Goal: Complete application form: Complete application form

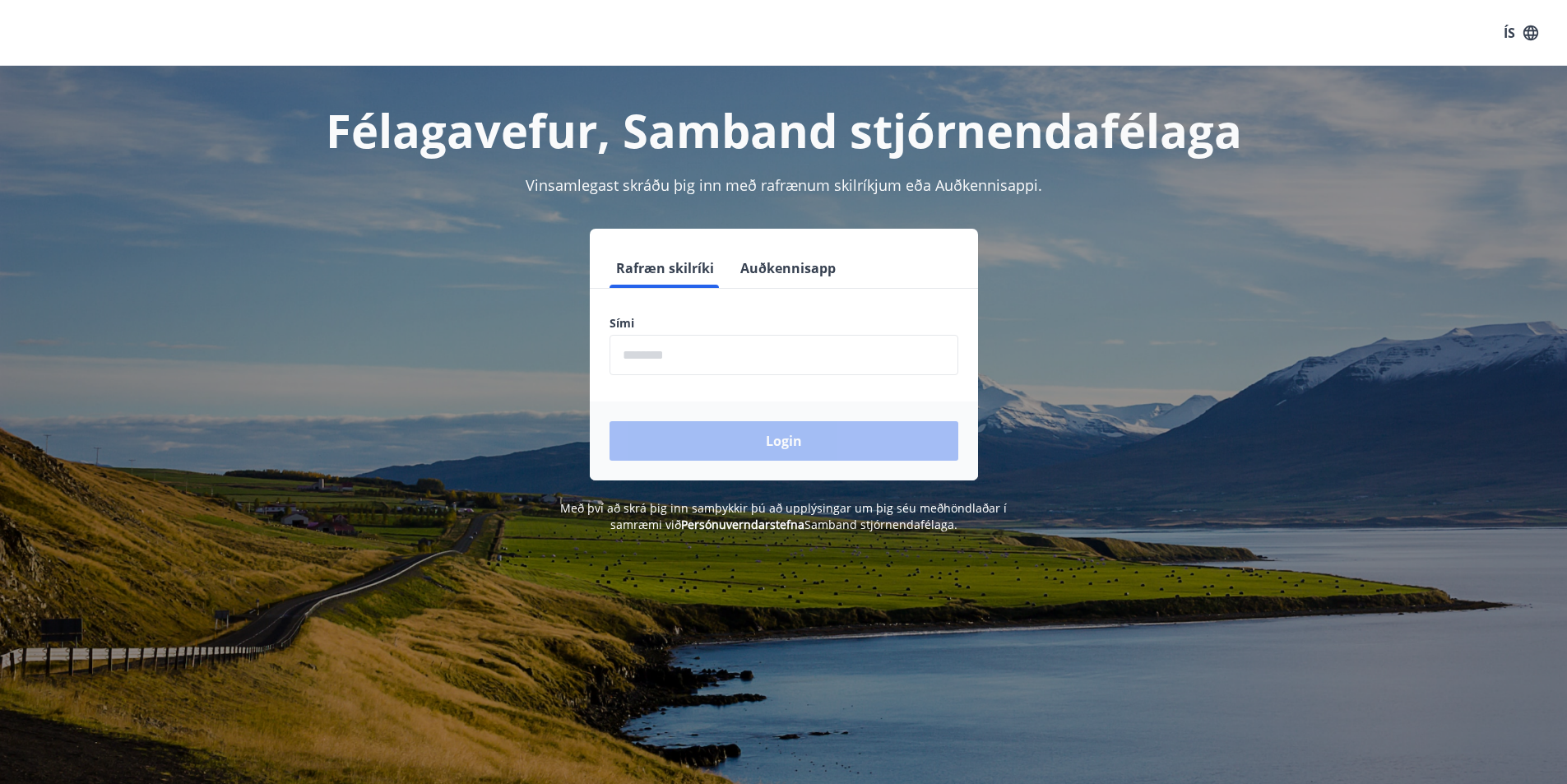
click at [771, 353] on input "phone" at bounding box center [784, 355] width 349 height 41
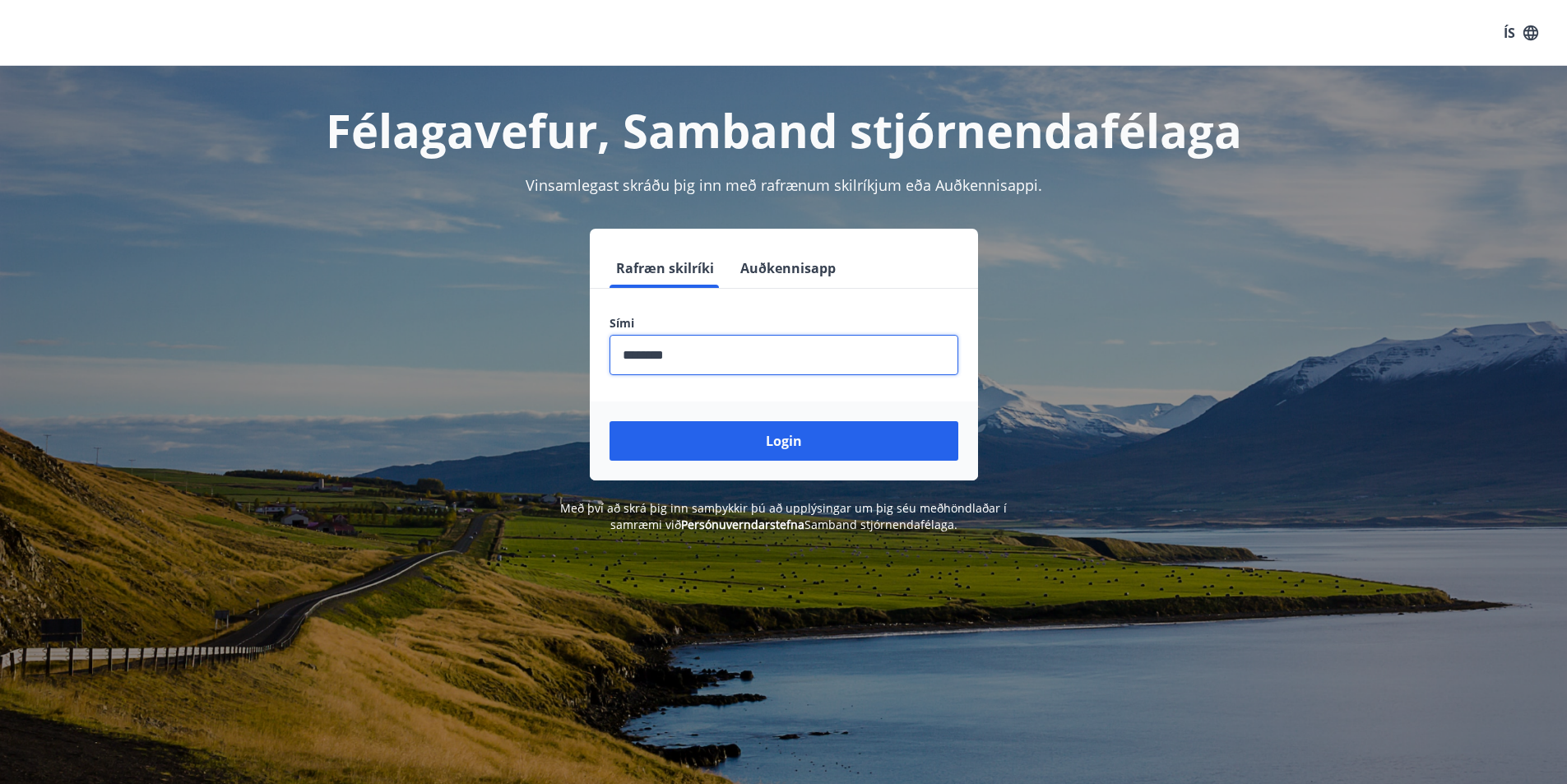
type input "********"
click at [609, 421] on button "Login" at bounding box center [784, 441] width 349 height 40
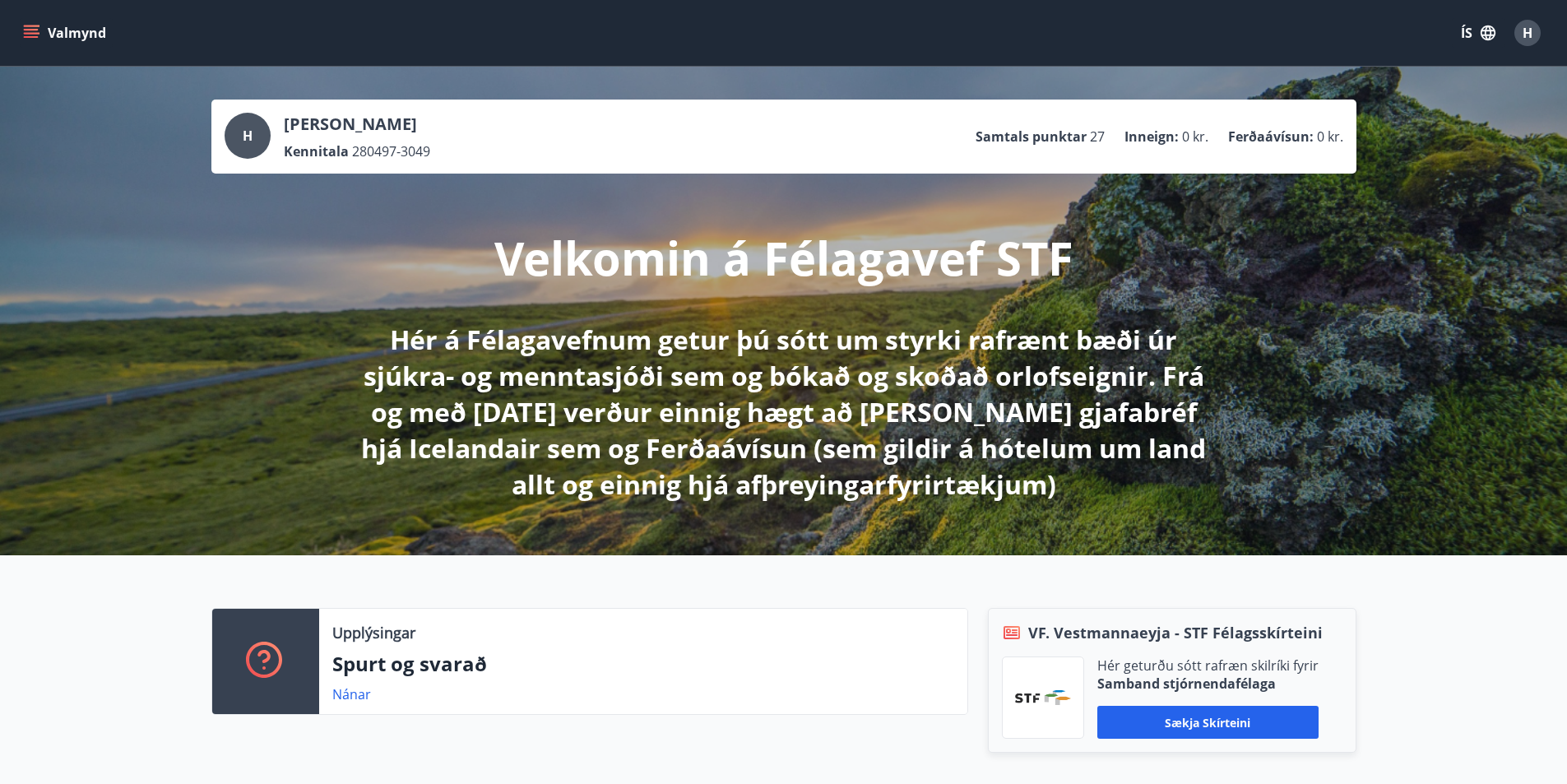
click at [87, 30] on button "Valmynd" at bounding box center [65, 33] width 93 height 30
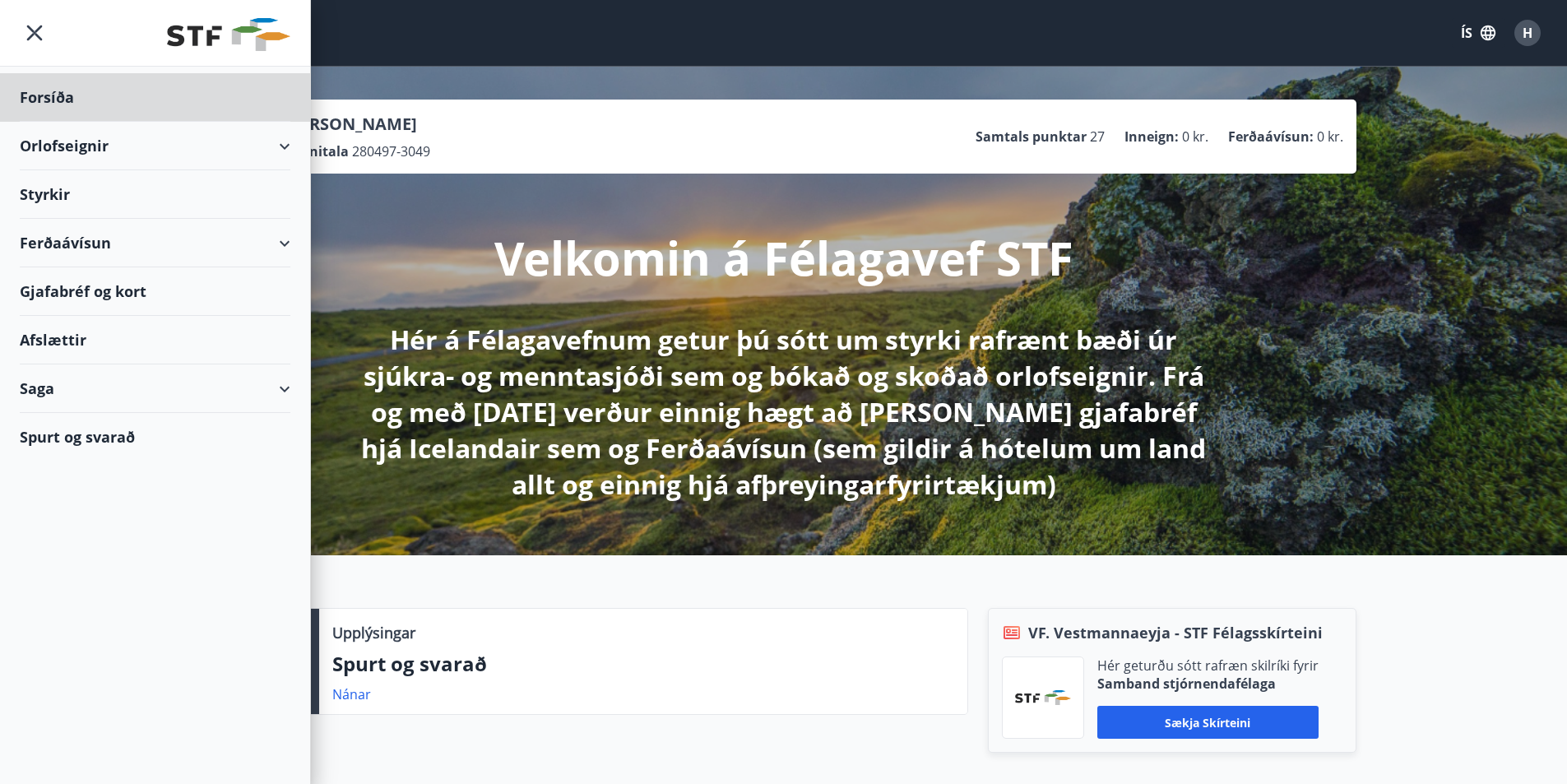
click at [58, 189] on div "Styrkir" at bounding box center [155, 194] width 270 height 49
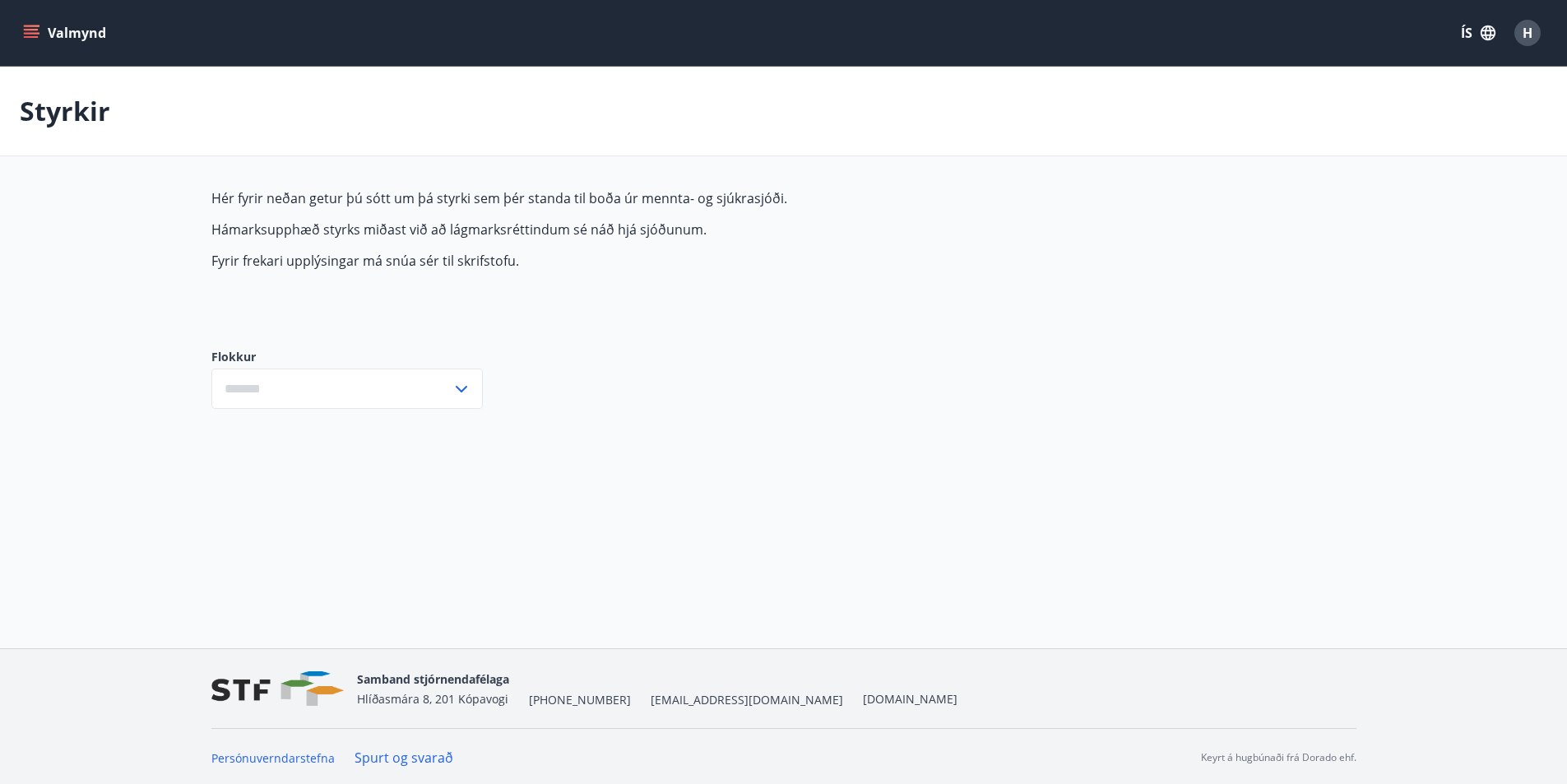
type input "***"
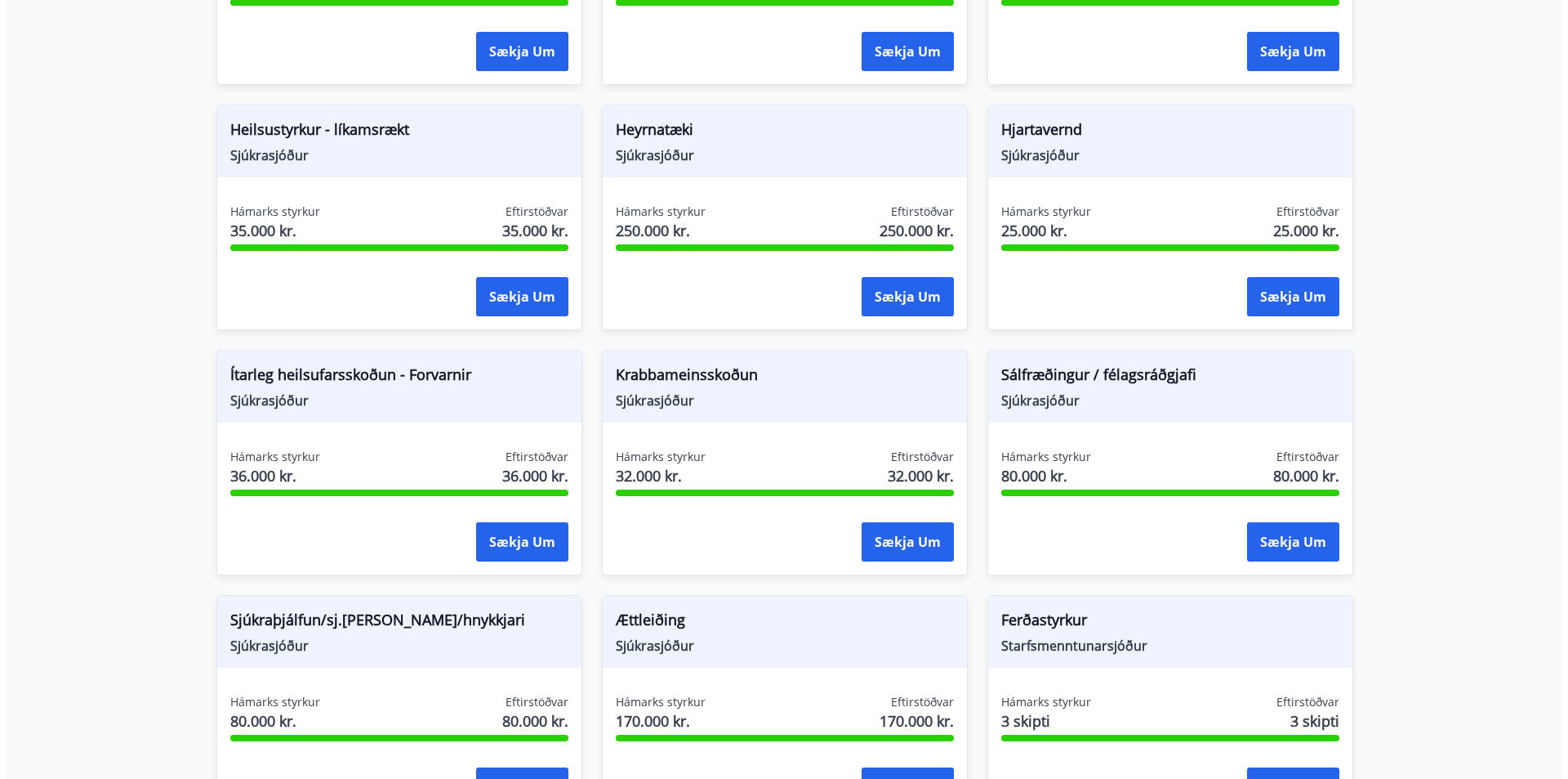
scroll to position [899, 0]
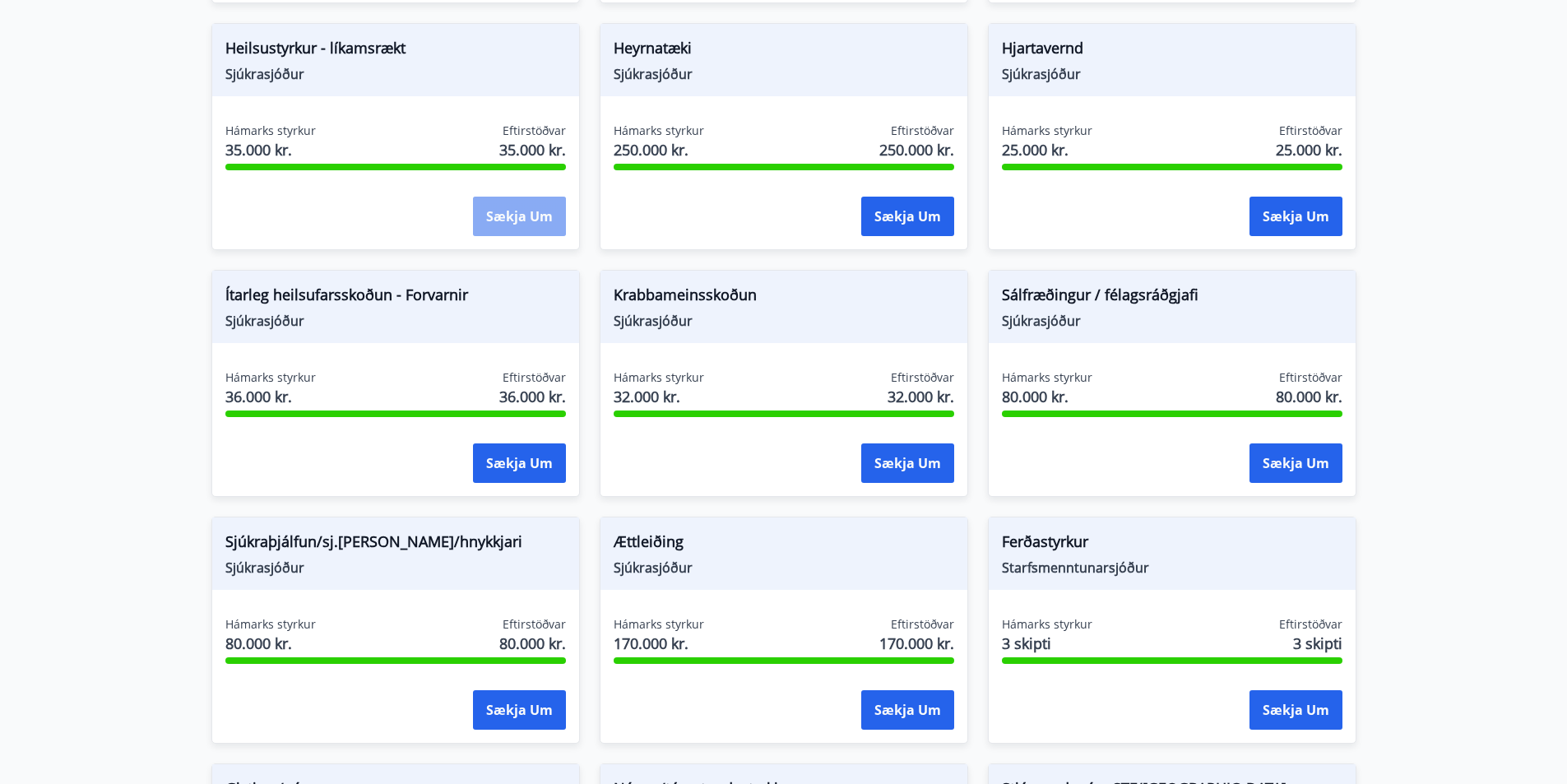
click at [518, 205] on button "Sækja um" at bounding box center [519, 216] width 93 height 40
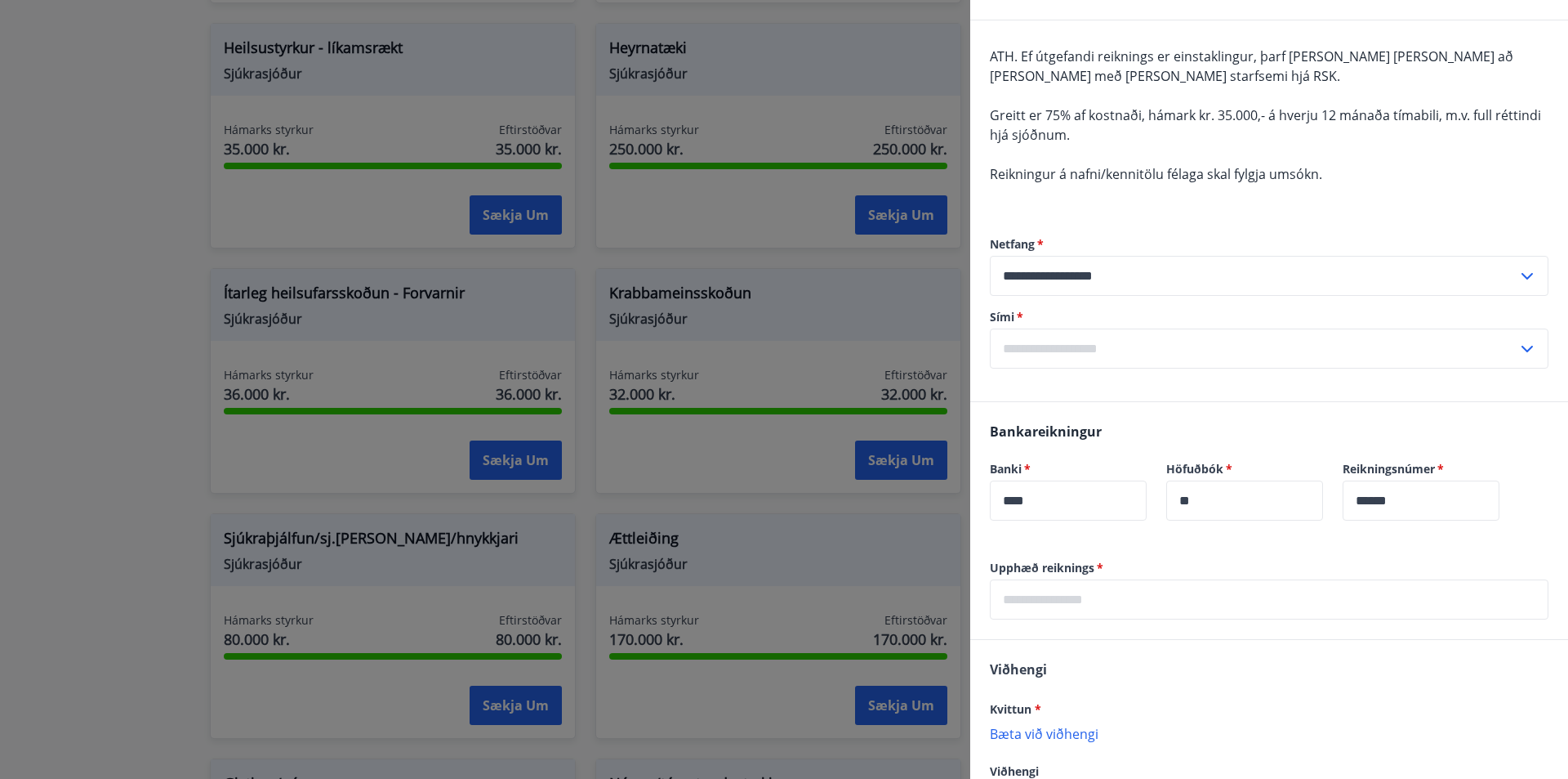
scroll to position [163, 0]
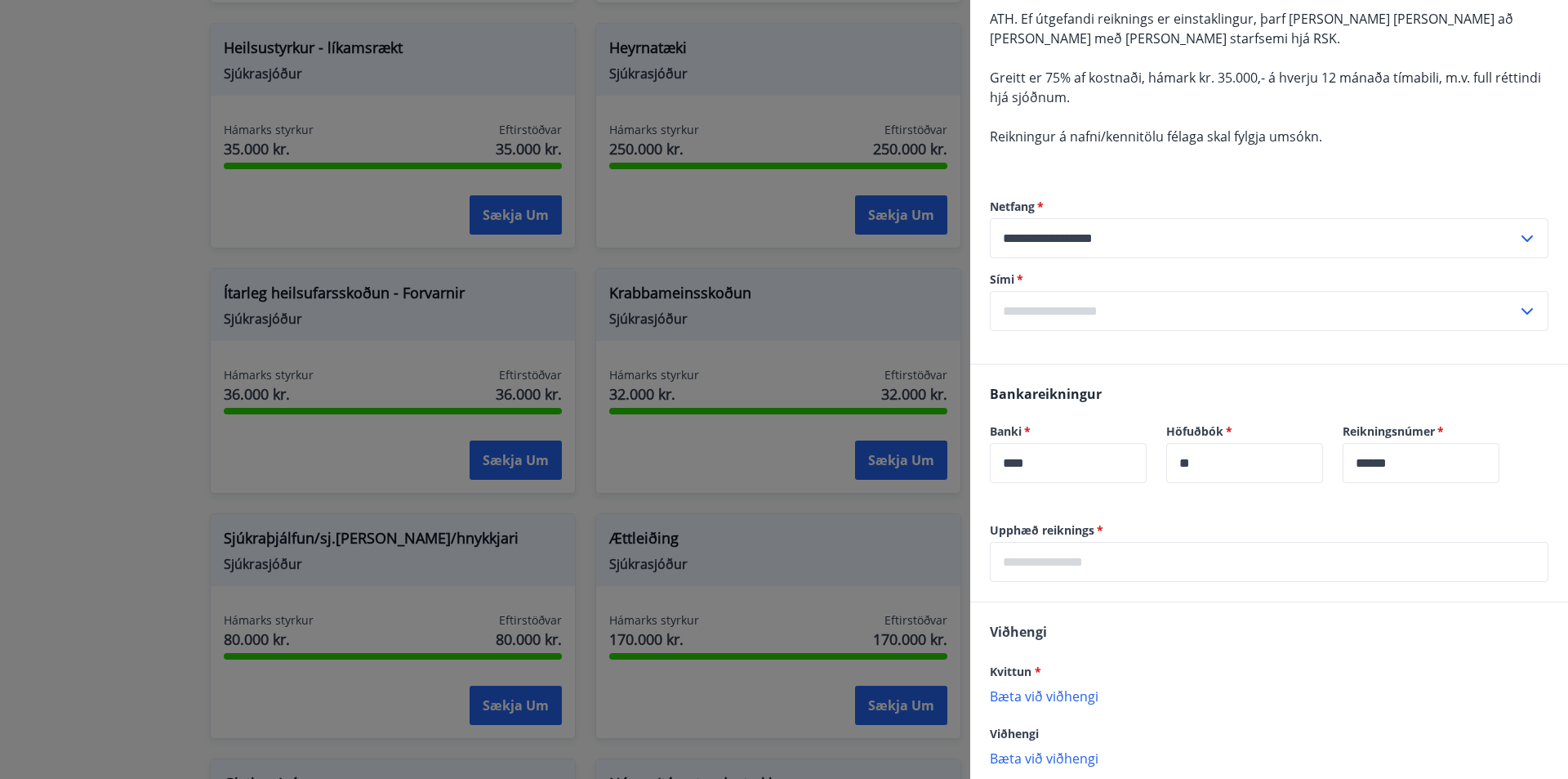
click at [1259, 307] on input "text" at bounding box center [1254, 311] width 528 height 40
click at [1364, 409] on div "Reikningsnúmer   * ****** ​" at bounding box center [1411, 443] width 176 height 79
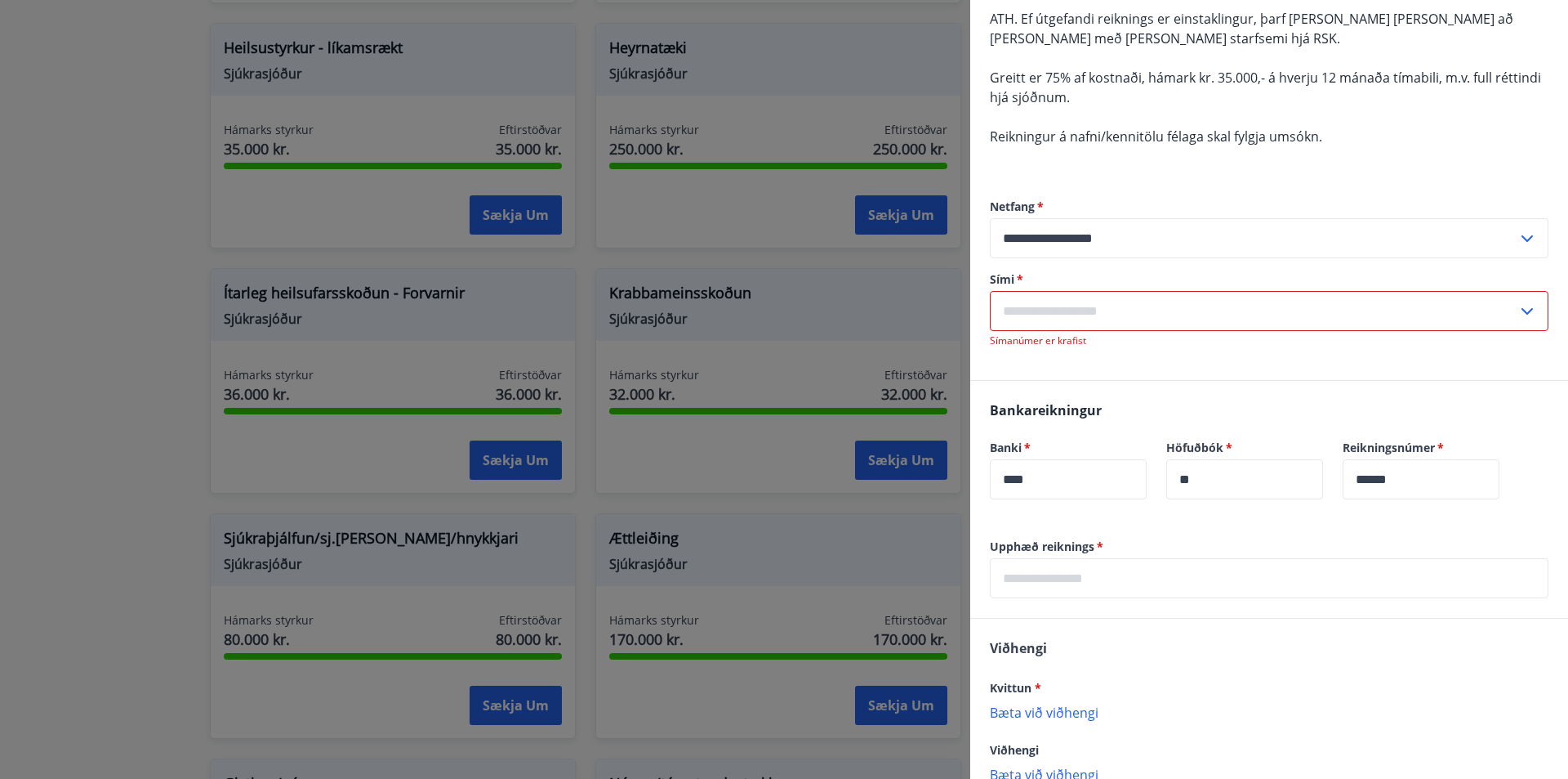
click at [1094, 316] on input "text" at bounding box center [1254, 311] width 528 height 40
click at [1083, 352] on li "Skrá nýtt símanúmer" at bounding box center [1269, 346] width 557 height 30
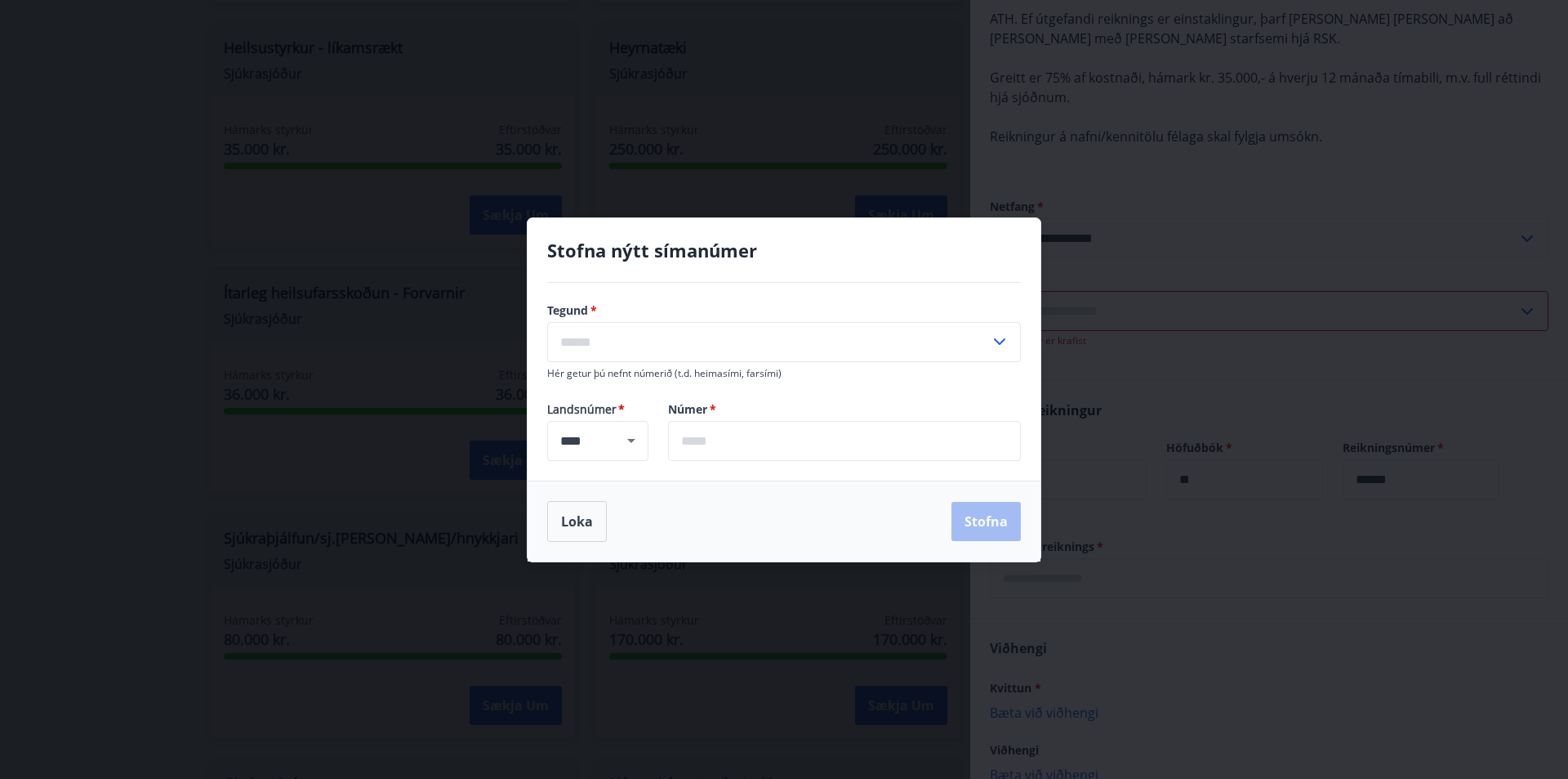
click at [709, 341] on input "text" at bounding box center [768, 342] width 443 height 40
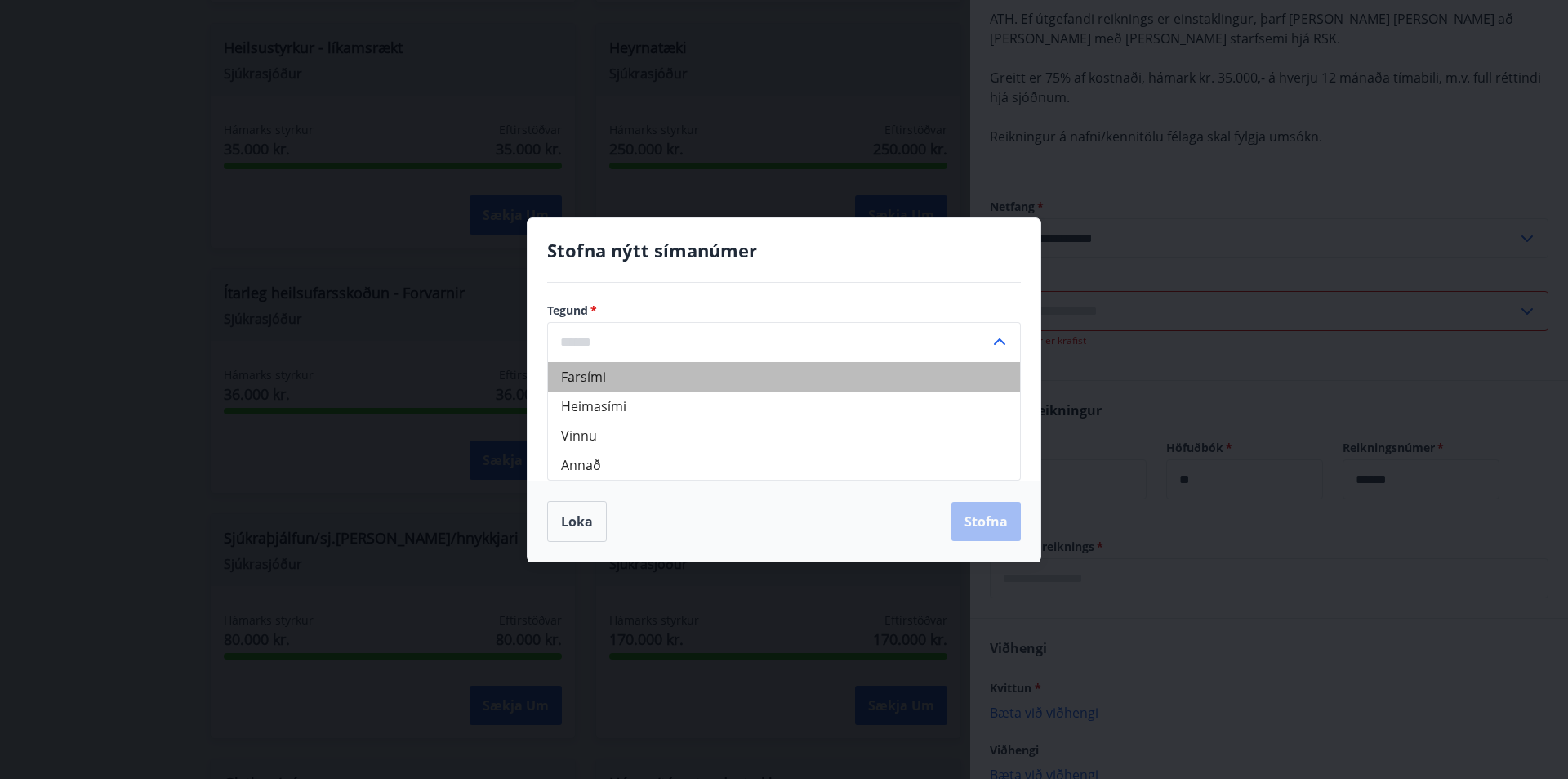
drag, startPoint x: 568, startPoint y: 375, endPoint x: 584, endPoint y: 374, distance: 16.0
click at [570, 375] on li "Farsími" at bounding box center [784, 377] width 472 height 30
type input "*******"
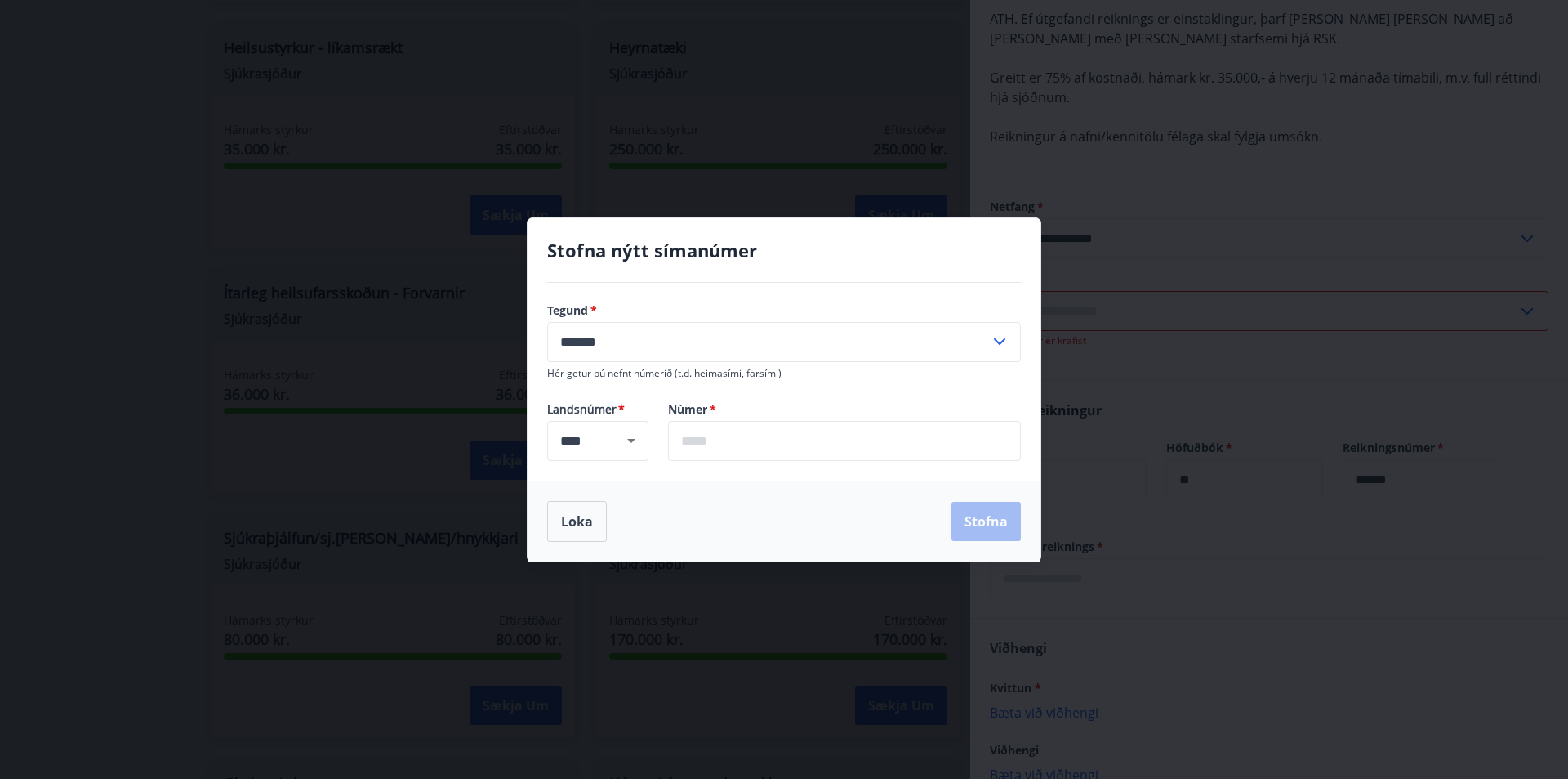
click at [721, 442] on input "text" at bounding box center [845, 441] width 353 height 40
type input "*******"
click at [951, 502] on button "Stofna" at bounding box center [986, 521] width 69 height 39
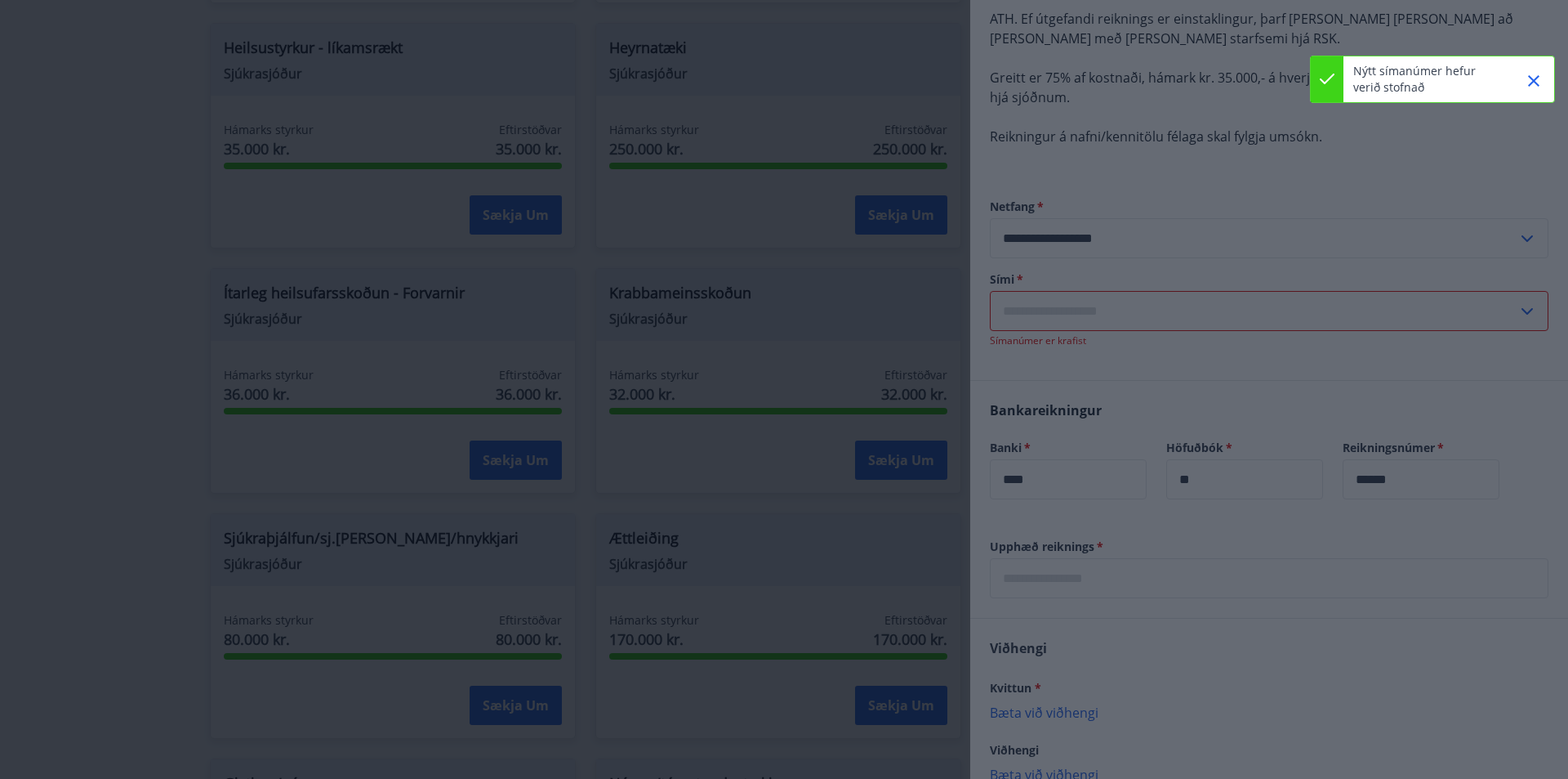
type input "**********"
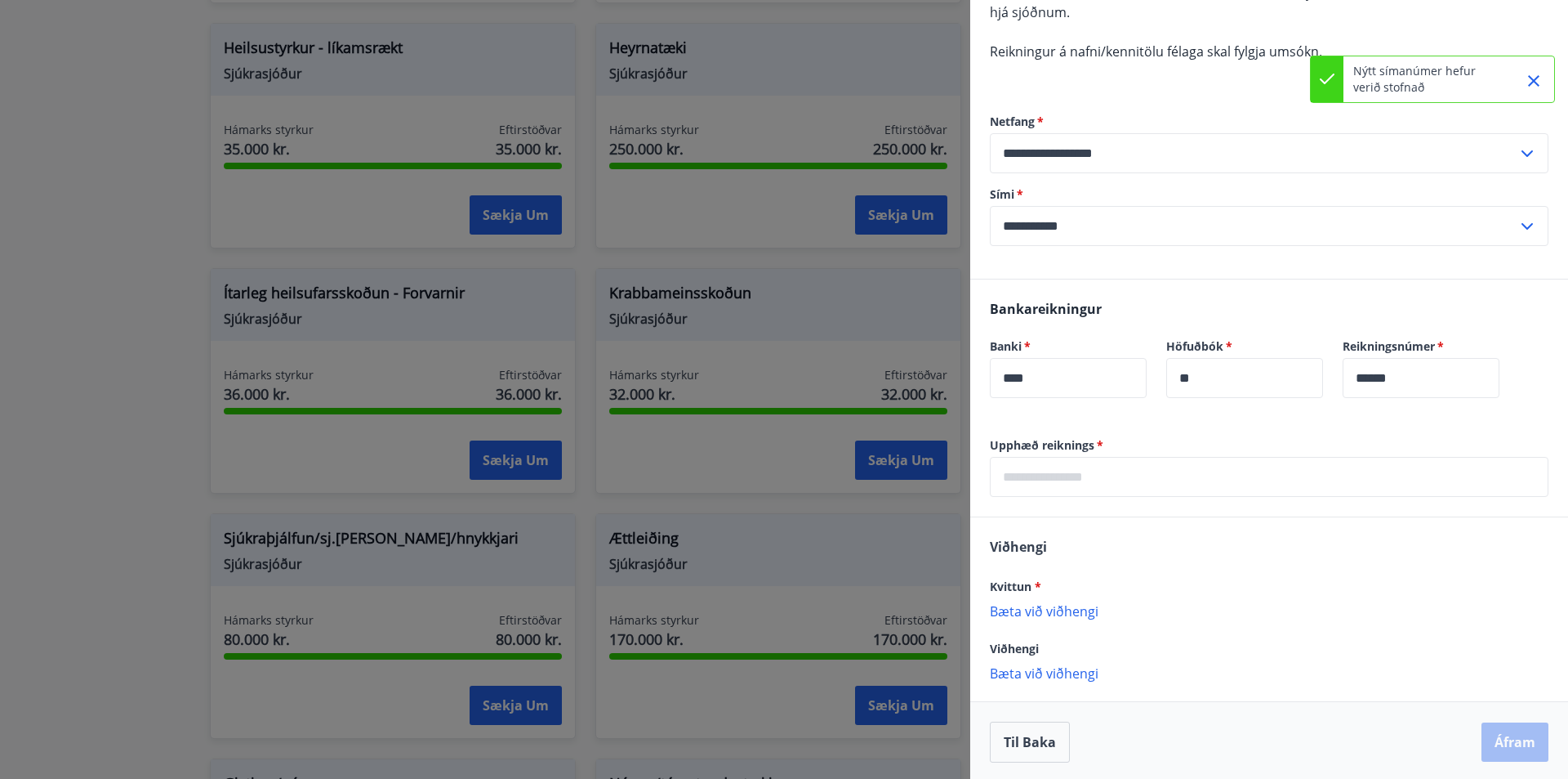
scroll to position [252, 0]
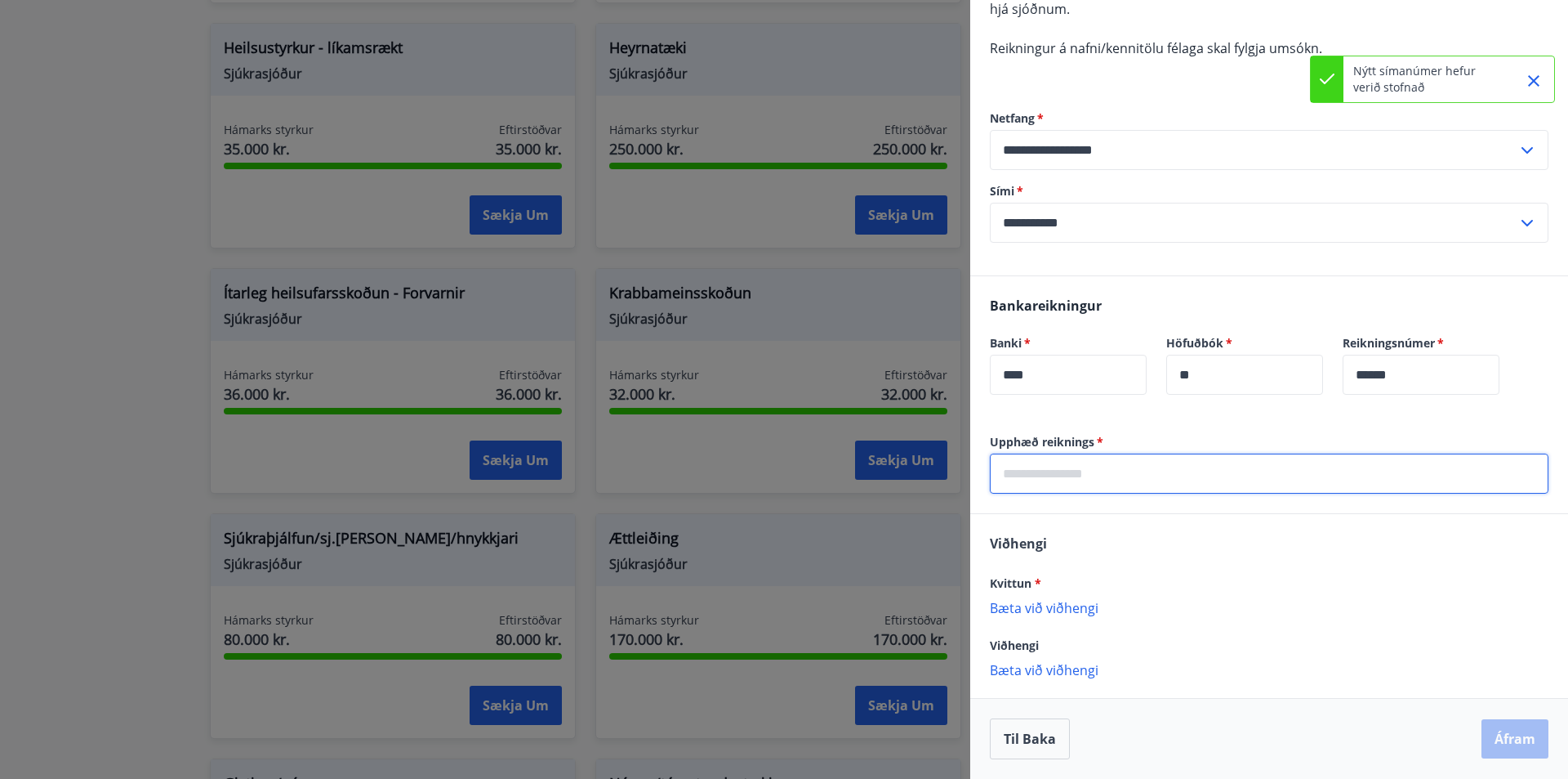
click at [1137, 482] on input "text" at bounding box center [1269, 474] width 559 height 40
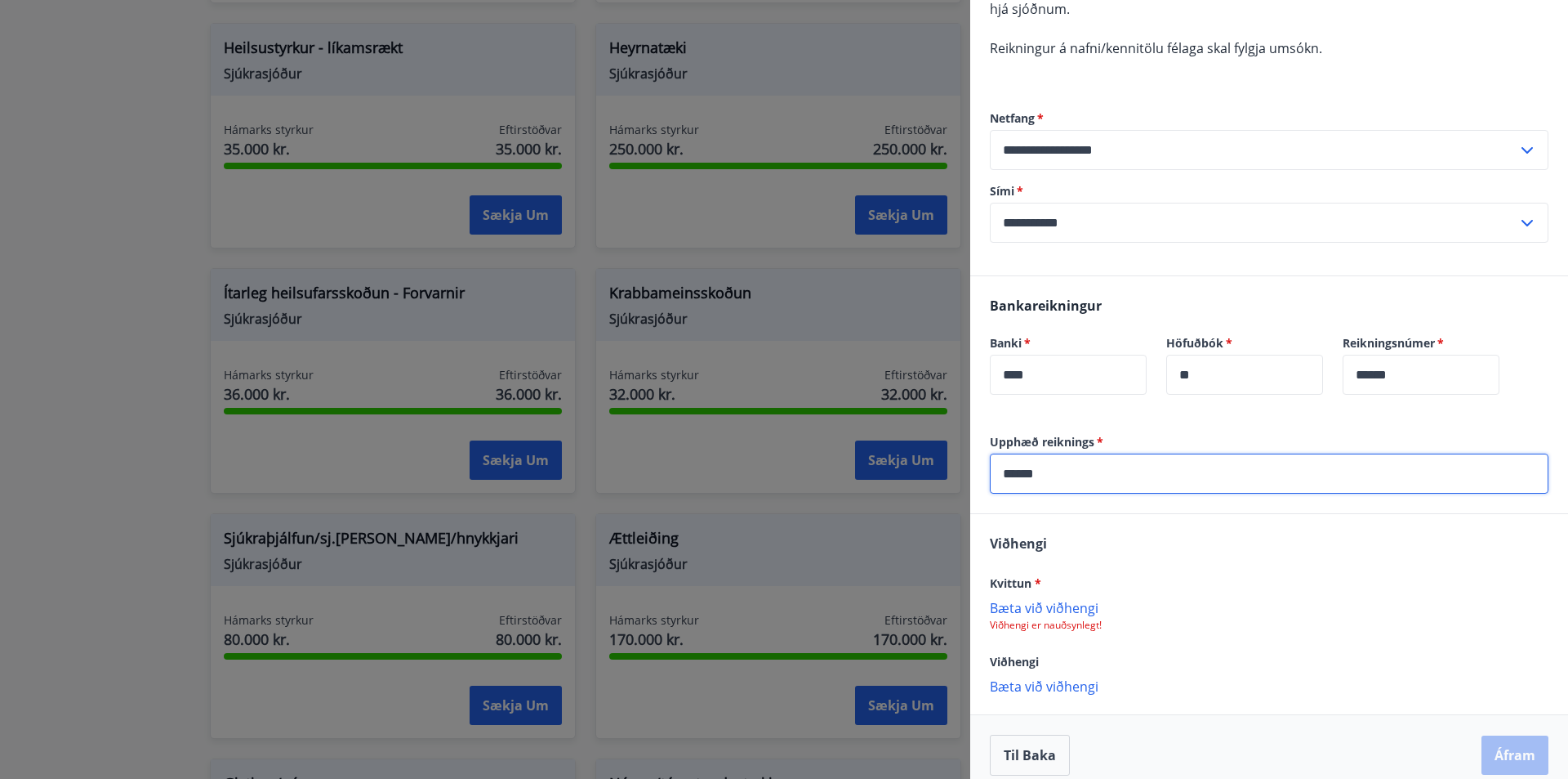
type input "******"
click at [1109, 513] on hr at bounding box center [1270, 513] width 598 height 1
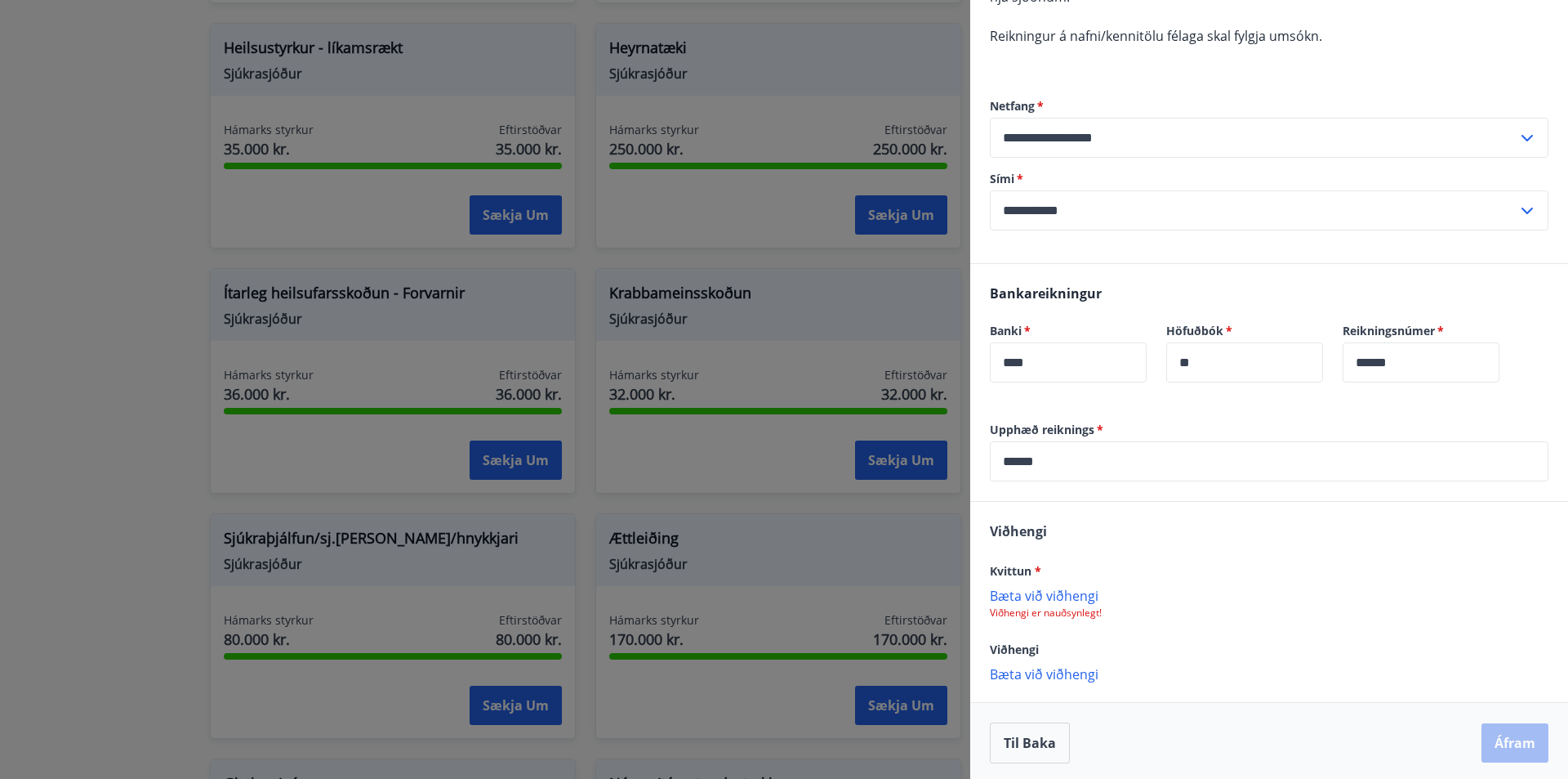
scroll to position [268, 0]
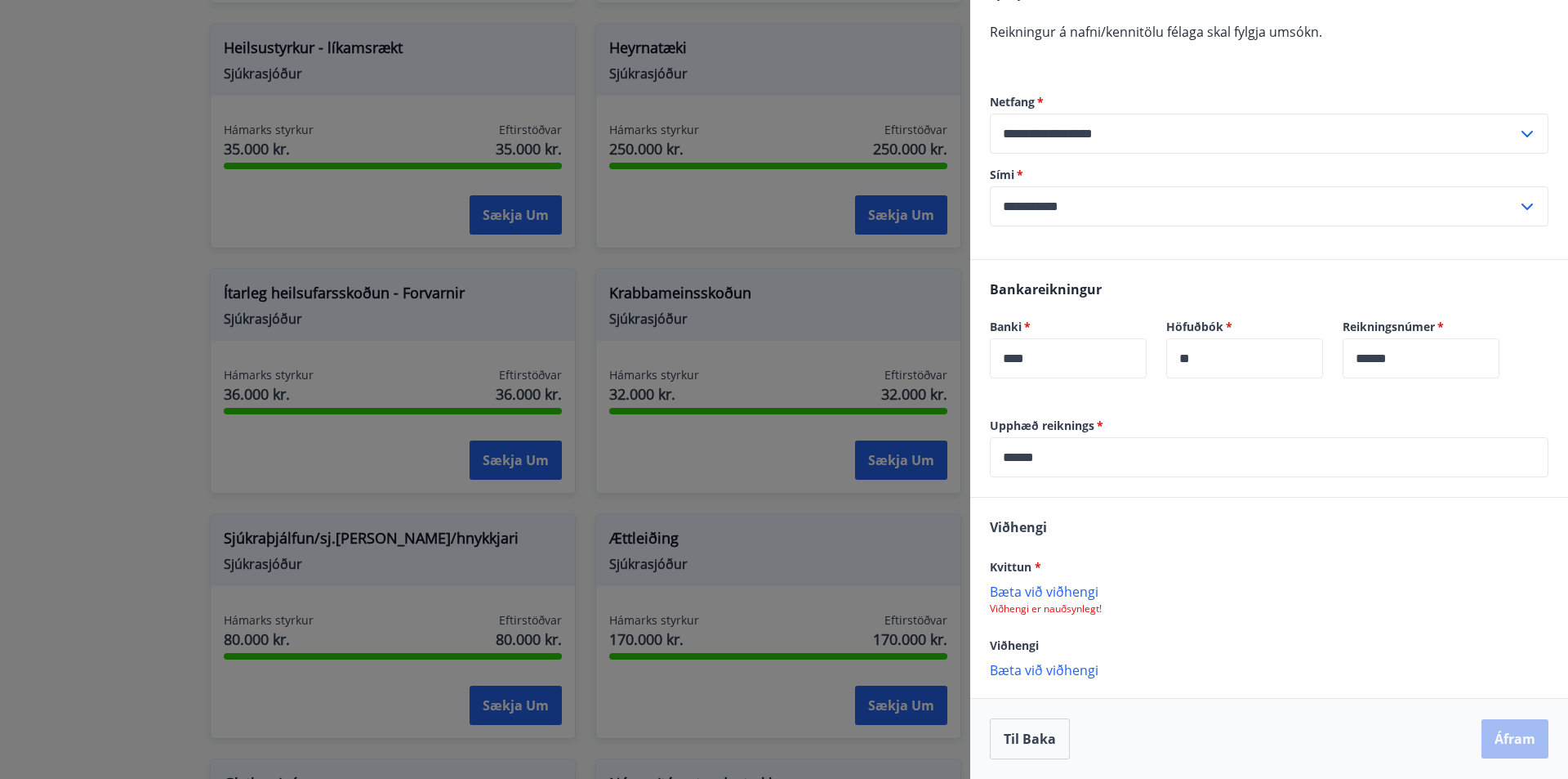
click at [1037, 583] on p "Bæta við viðhengi" at bounding box center [1269, 590] width 559 height 17
click at [1107, 599] on p "91d2fa5b-d4bf-458e-8ac6-a0c3e9bca1ed.jpg" at bounding box center [1131, 599] width 269 height 19
click at [1522, 602] on icon at bounding box center [1529, 598] width 17 height 18
click at [1059, 593] on p "Bæta við viðhengi" at bounding box center [1269, 590] width 559 height 17
click at [1500, 738] on button "Áfram" at bounding box center [1515, 740] width 67 height 39
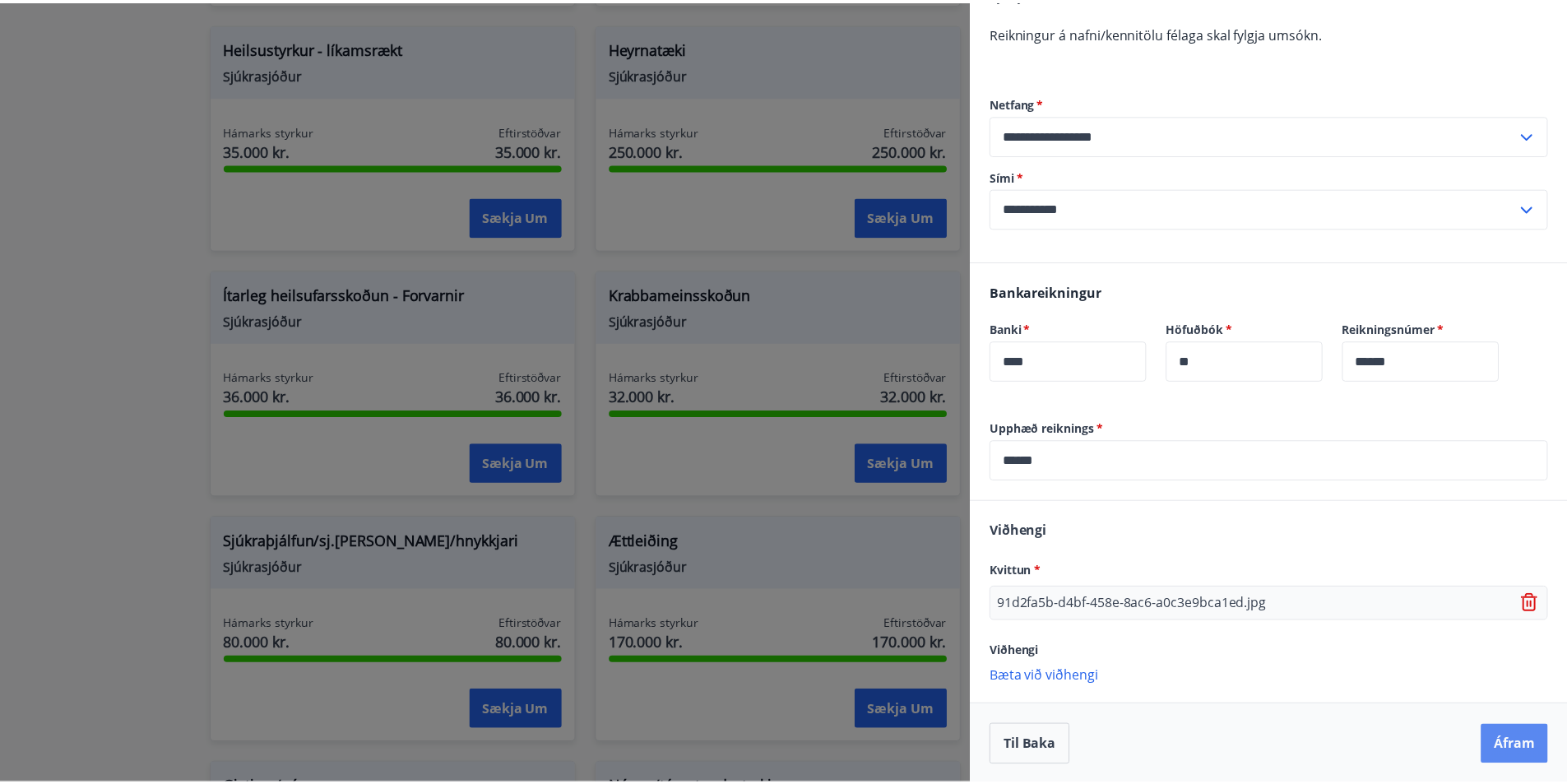
scroll to position [0, 0]
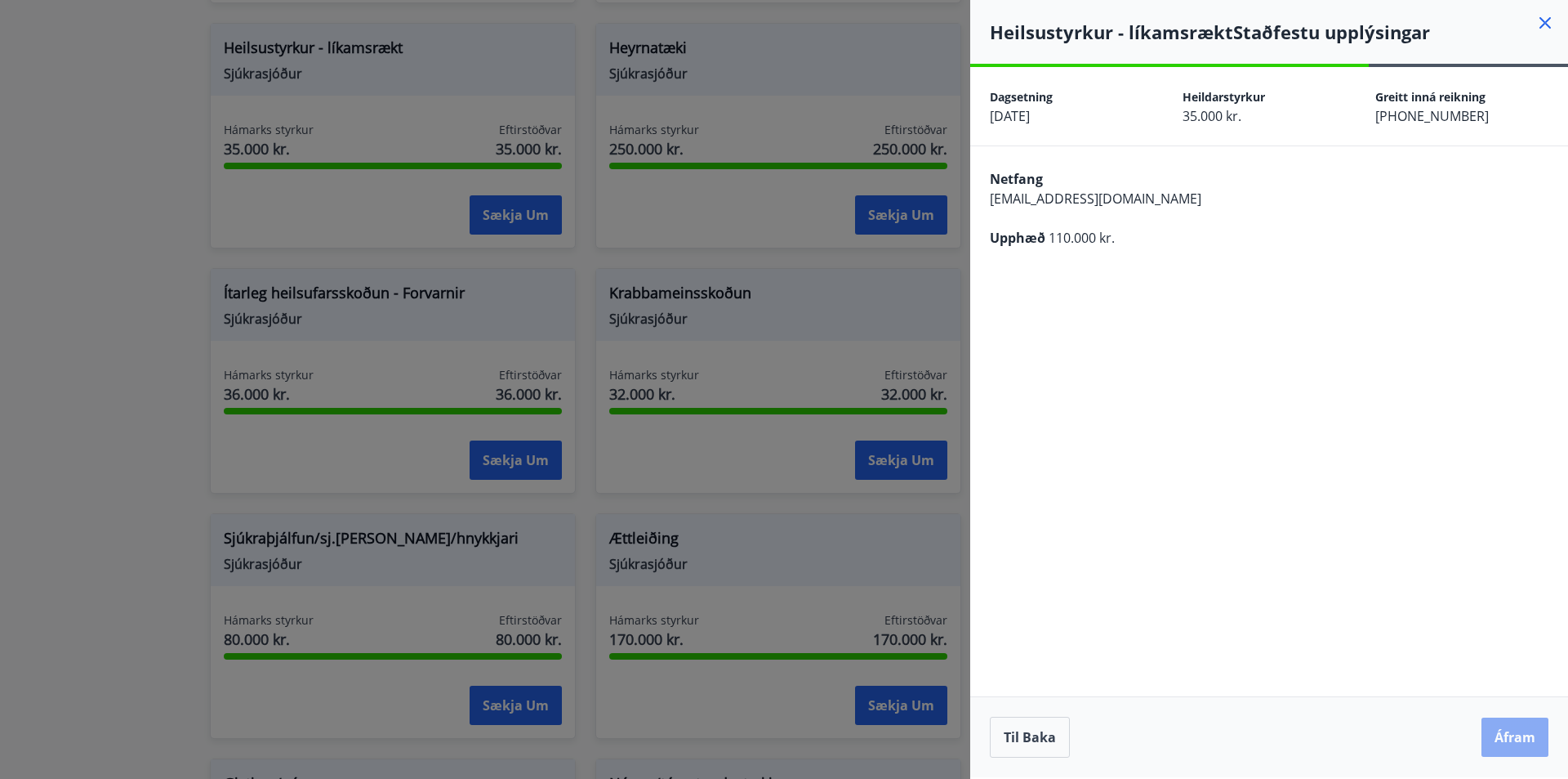
click at [1500, 731] on button "Áfram" at bounding box center [1515, 737] width 67 height 39
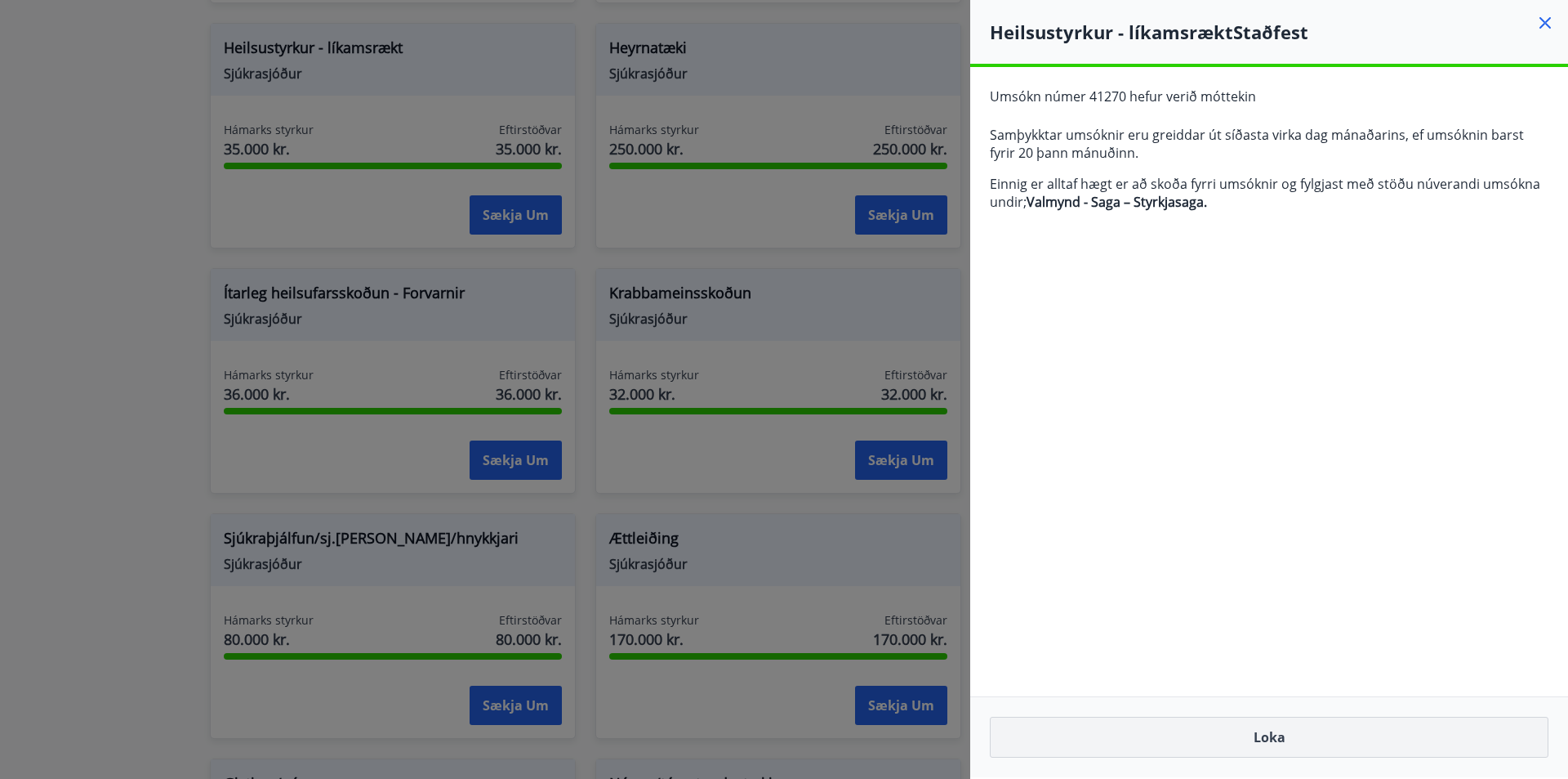
click at [1278, 747] on button "Loka" at bounding box center [1269, 737] width 559 height 41
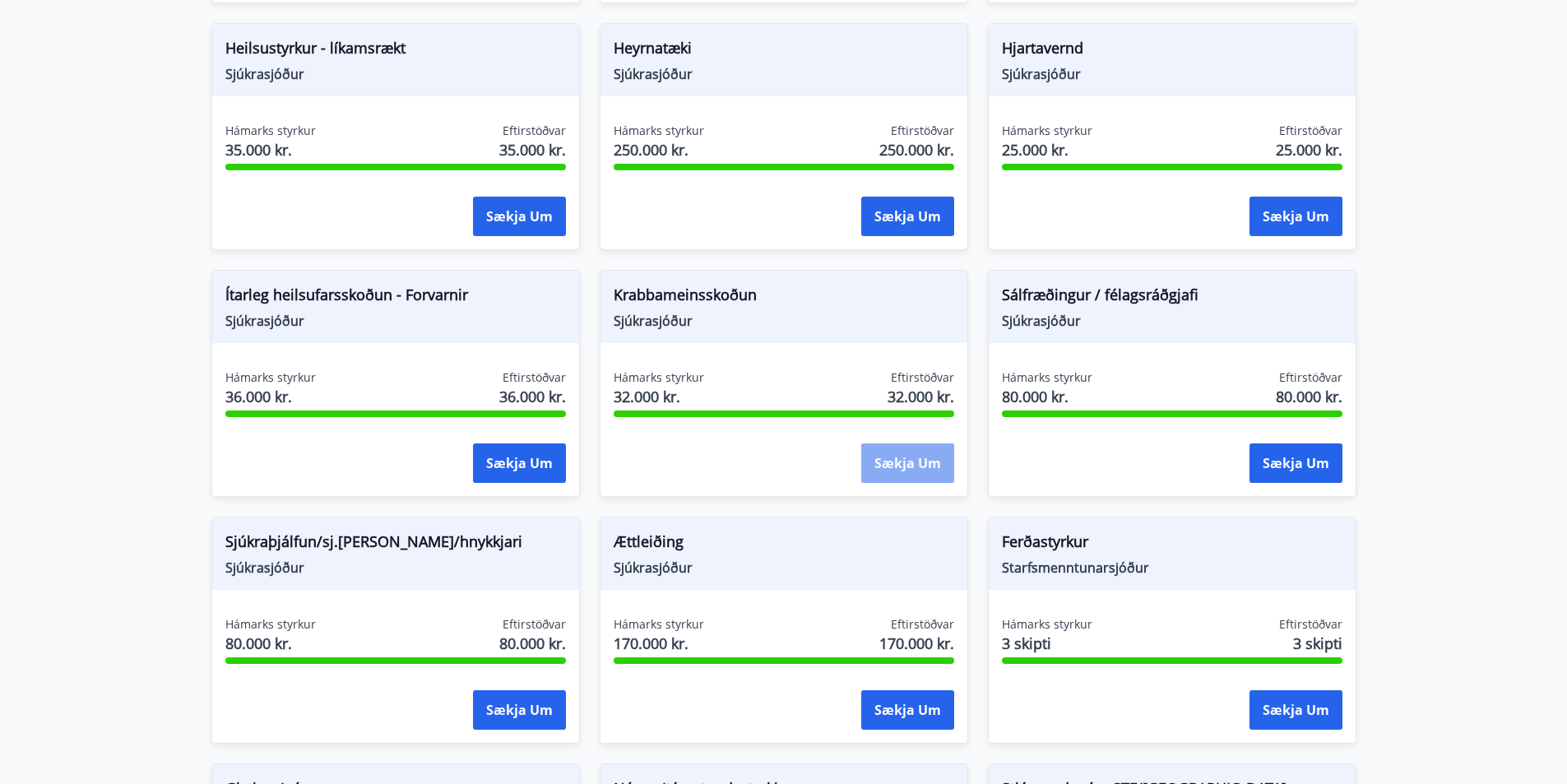
click at [874, 472] on button "Sækja um" at bounding box center [907, 463] width 93 height 40
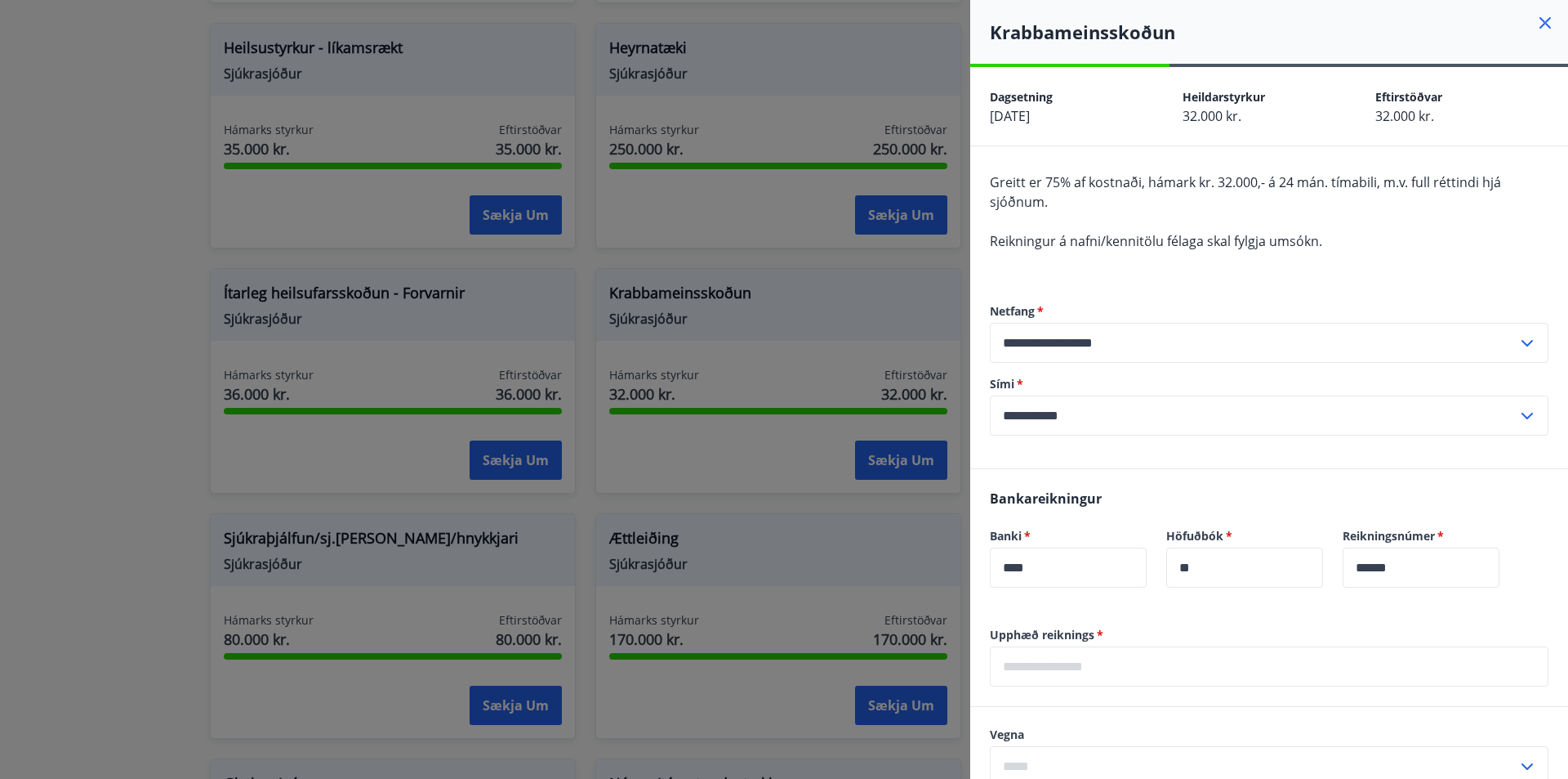
click at [1544, 24] on icon at bounding box center [1545, 23] width 3 height 3
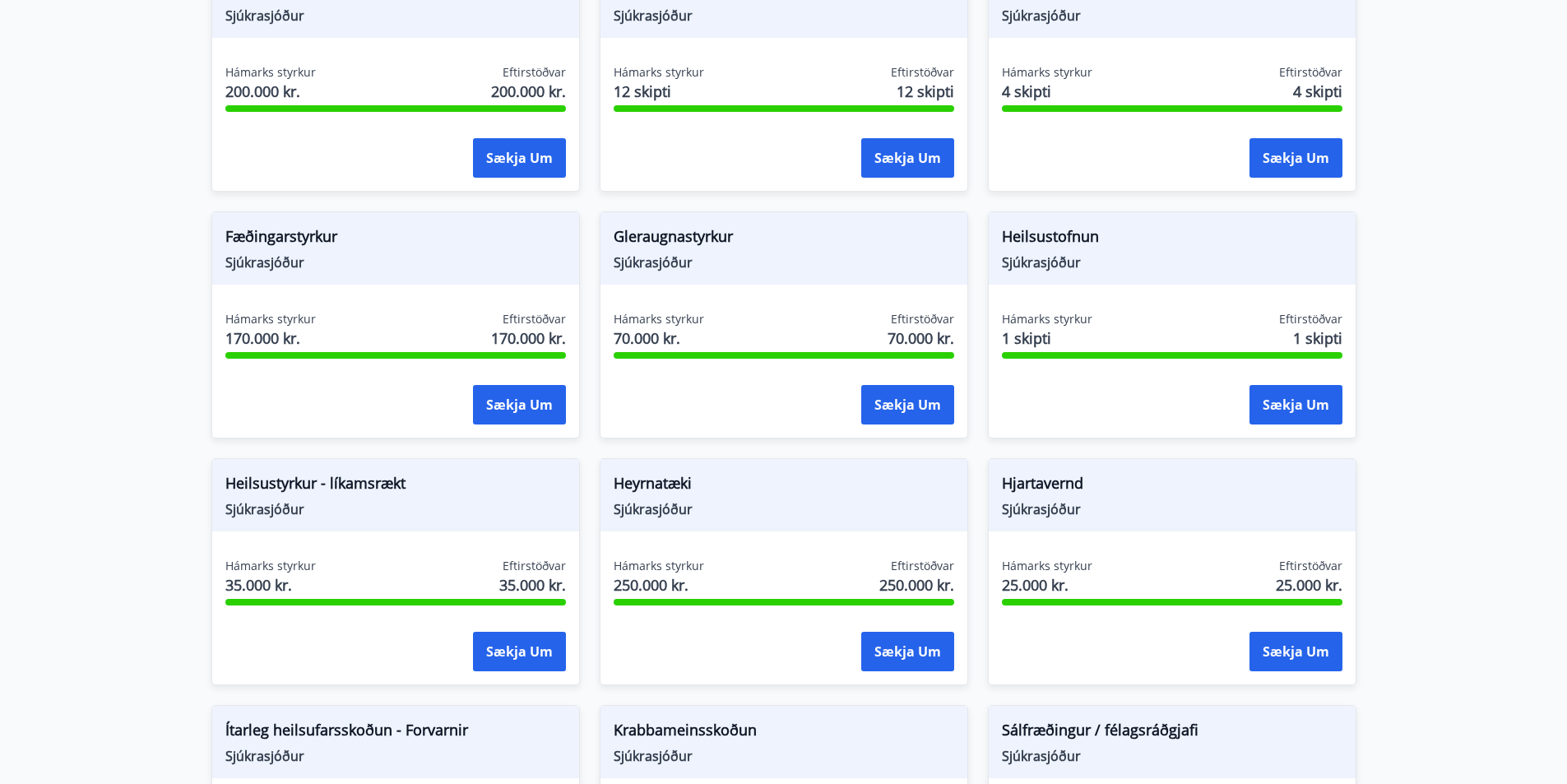
scroll to position [246, 0]
